Goal: Information Seeking & Learning: Stay updated

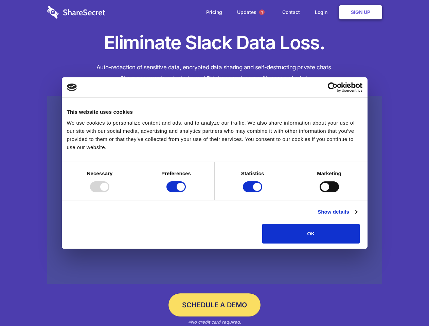
click at [109, 192] on div at bounding box center [99, 186] width 19 height 11
click at [186, 192] on input "Preferences" at bounding box center [175, 186] width 19 height 11
checkbox input "false"
click at [253, 192] on input "Statistics" at bounding box center [252, 186] width 19 height 11
checkbox input "false"
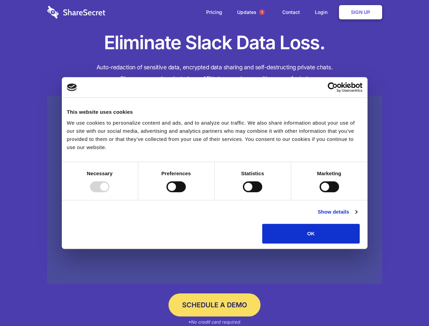
click at [319, 192] on input "Marketing" at bounding box center [328, 186] width 19 height 11
checkbox input "true"
click at [357, 216] on link "Show details" at bounding box center [336, 212] width 39 height 8
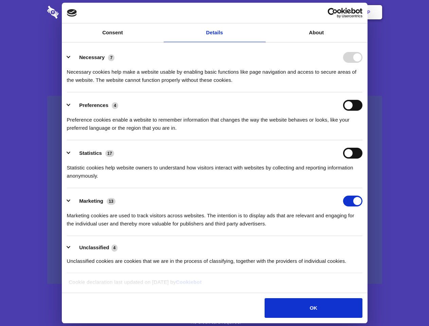
click at [362, 92] on li "Necessary 7 Necessary cookies help make a website usable by enabling basic func…" at bounding box center [214, 68] width 295 height 48
click at [261, 12] on span "1" at bounding box center [261, 12] width 5 height 5
